Goal: Transaction & Acquisition: Purchase product/service

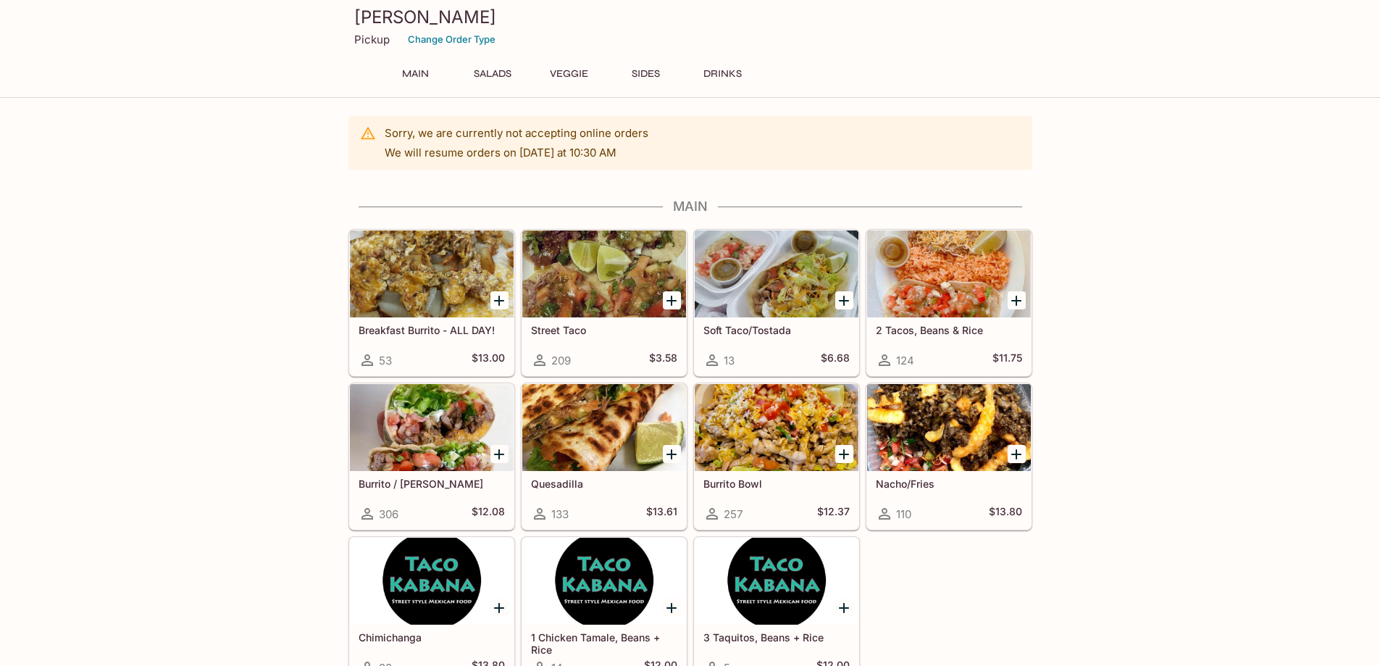
click at [382, 43] on p "Pickup" at bounding box center [371, 40] width 35 height 14
click at [370, 44] on p "Pickup" at bounding box center [371, 40] width 35 height 14
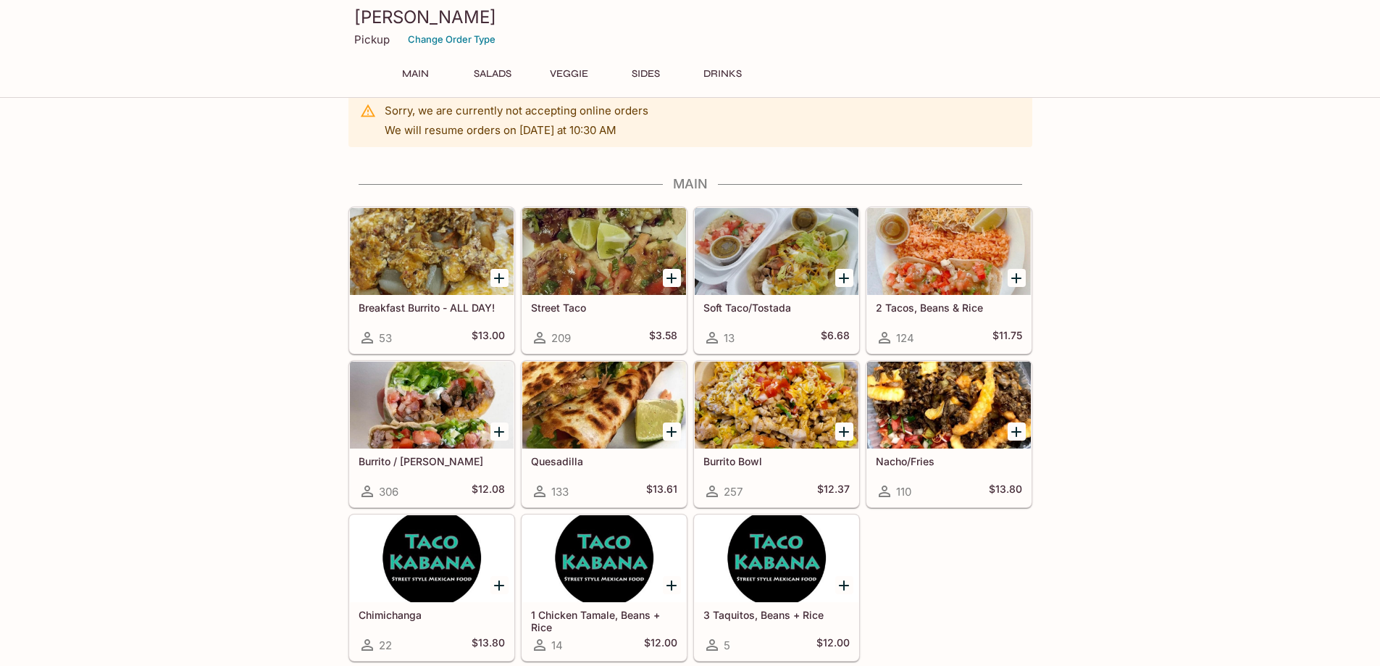
scroll to position [38, 0]
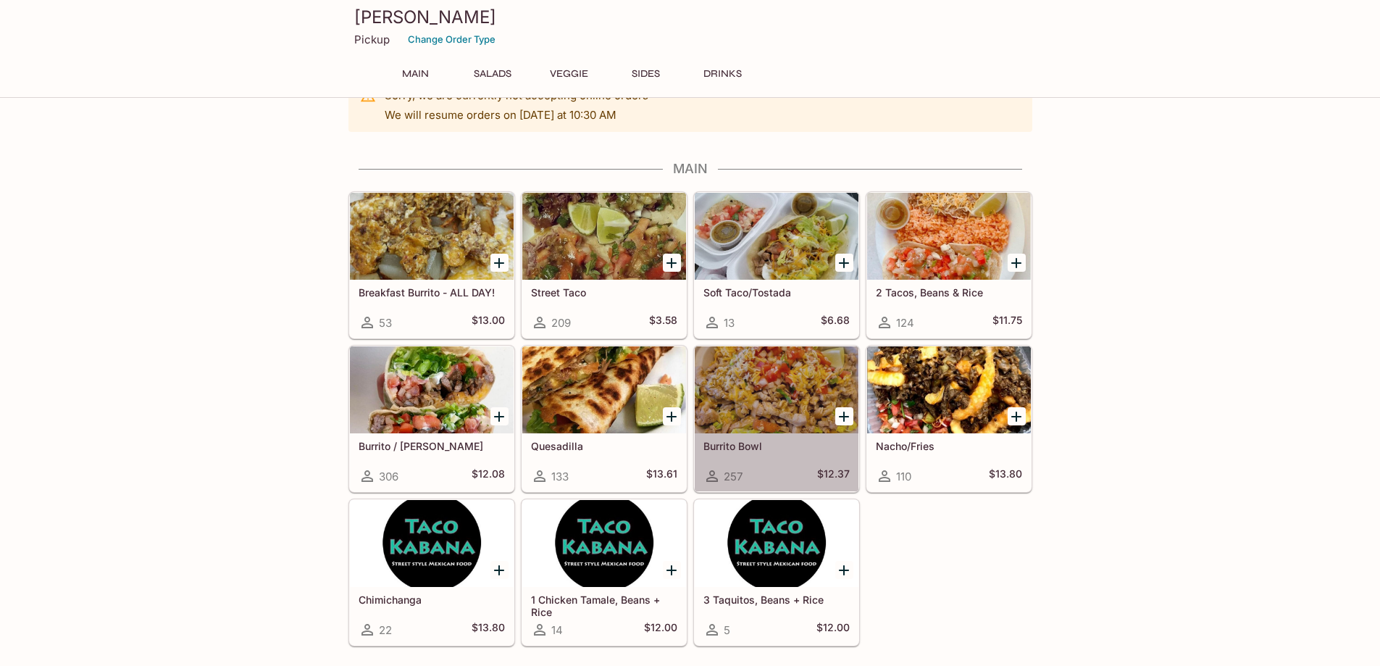
click at [771, 369] on div at bounding box center [777, 389] width 164 height 87
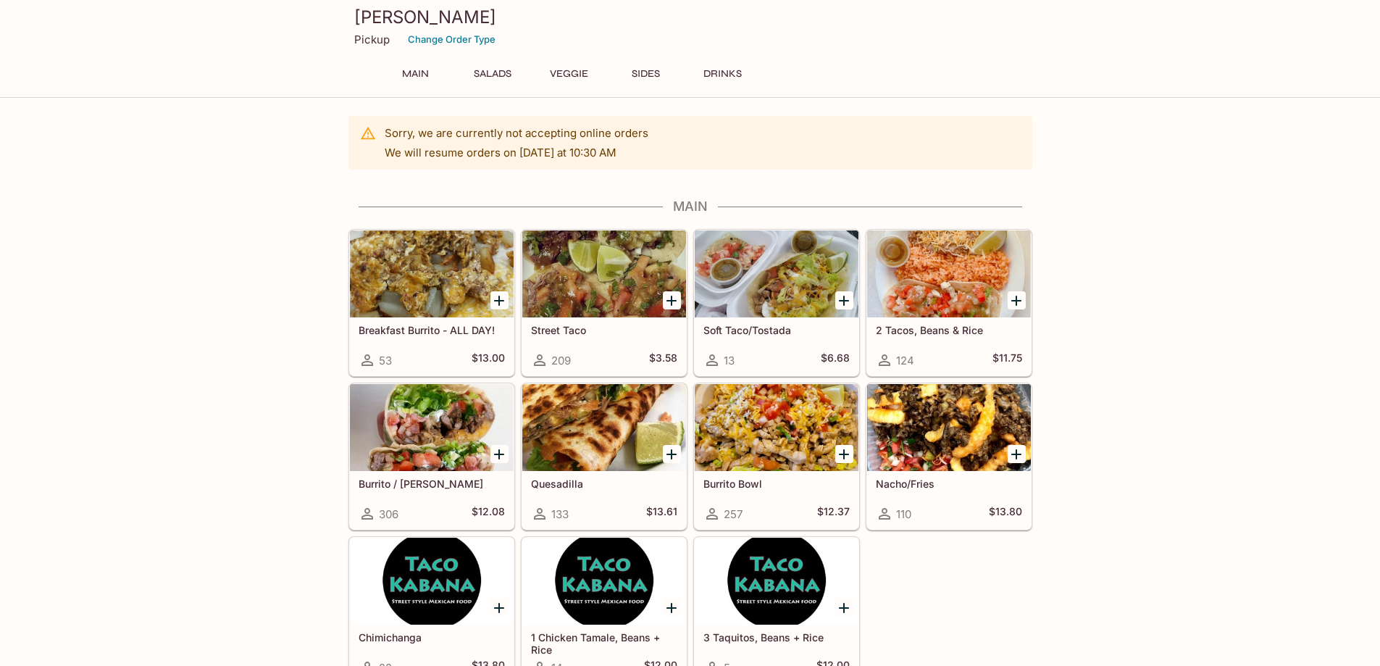
click at [411, 277] on div at bounding box center [432, 273] width 164 height 87
